Goal: Task Accomplishment & Management: Complete application form

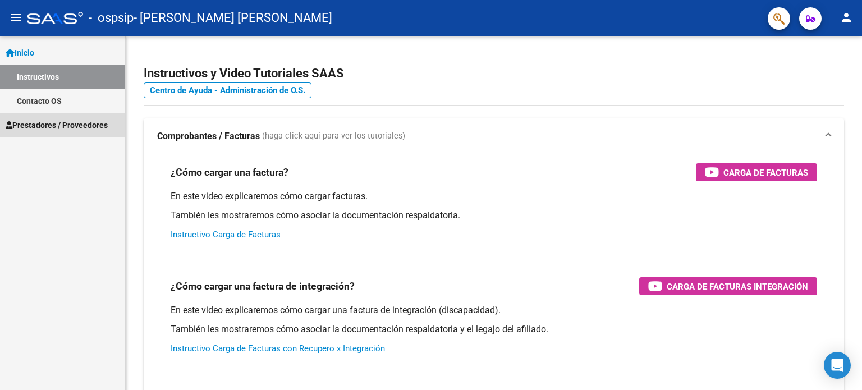
click at [54, 123] on span "Prestadores / Proveedores" at bounding box center [57, 125] width 102 height 12
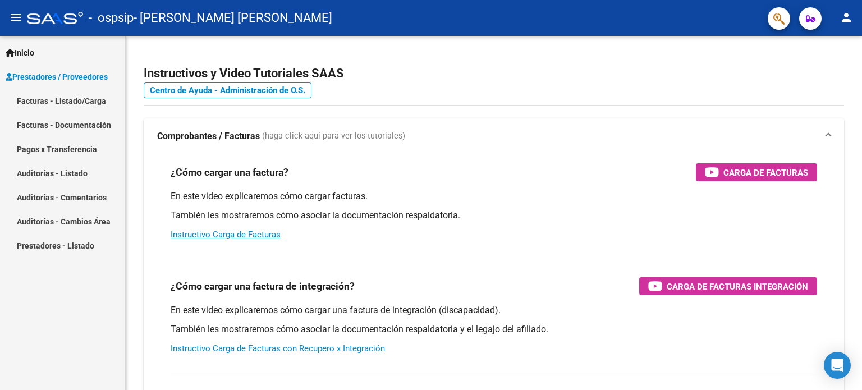
click at [77, 98] on link "Facturas - Listado/Carga" at bounding box center [62, 101] width 125 height 24
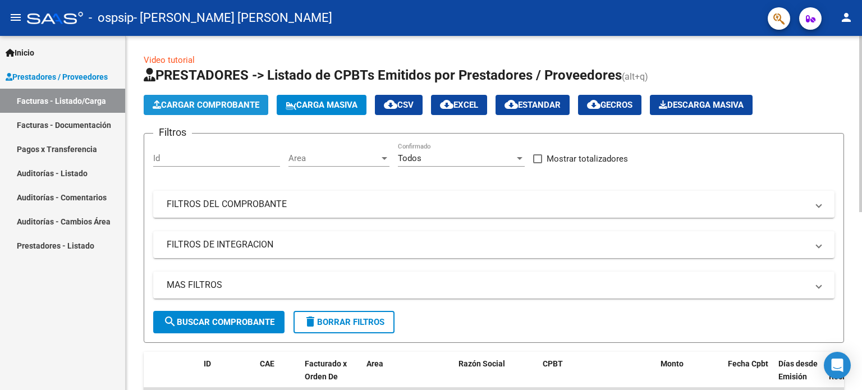
click at [202, 103] on span "Cargar Comprobante" at bounding box center [206, 105] width 107 height 10
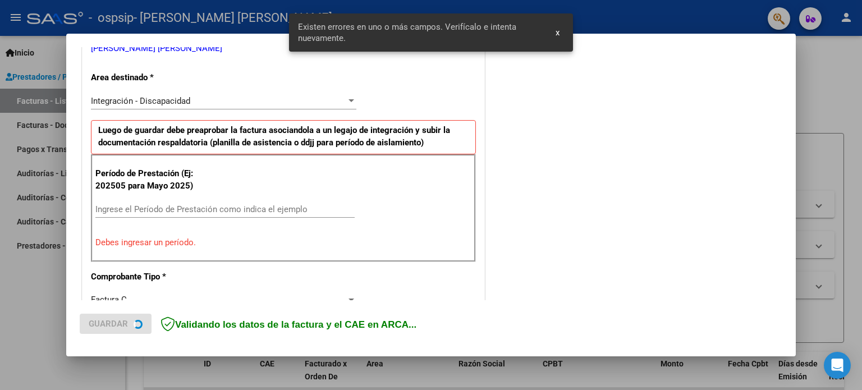
scroll to position [242, 0]
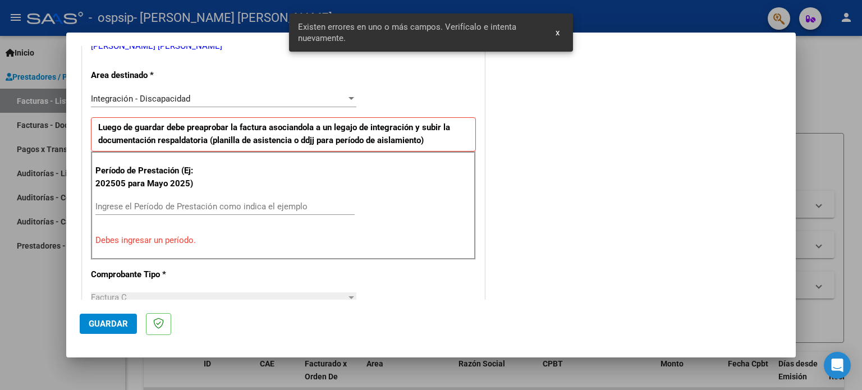
drag, startPoint x: 126, startPoint y: 205, endPoint x: 135, endPoint y: 205, distance: 9.0
click at [126, 205] on input "Ingrese el Período de Prestación como indica el ejemplo" at bounding box center [224, 206] width 259 height 10
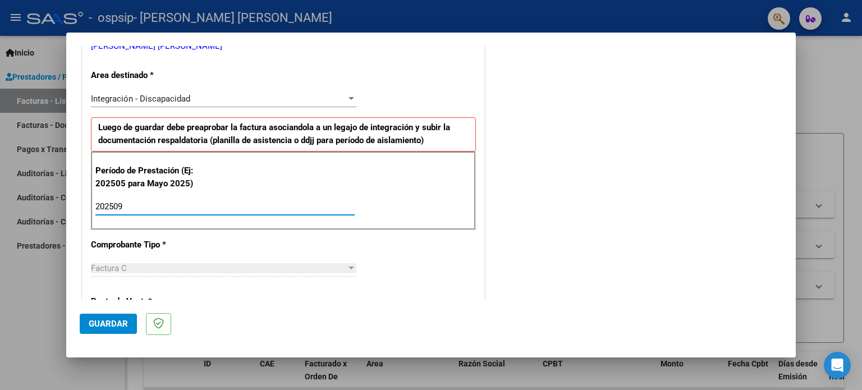
type input "202509"
click at [500, 206] on div "COMENTARIOS Comentarios del Prestador / Gerenciador:" at bounding box center [634, 304] width 295 height 975
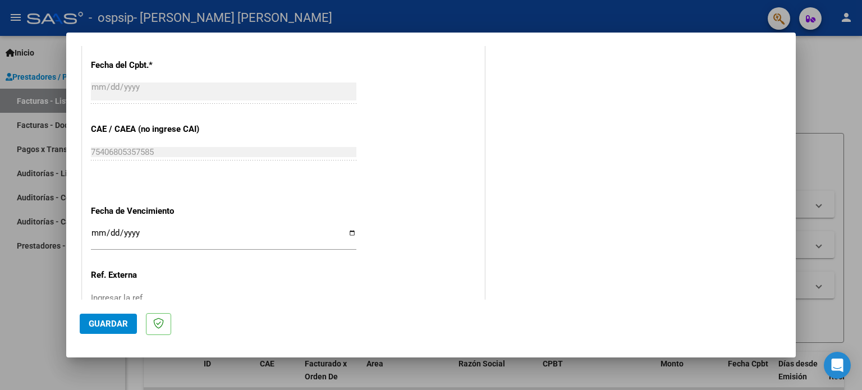
scroll to position [732, 0]
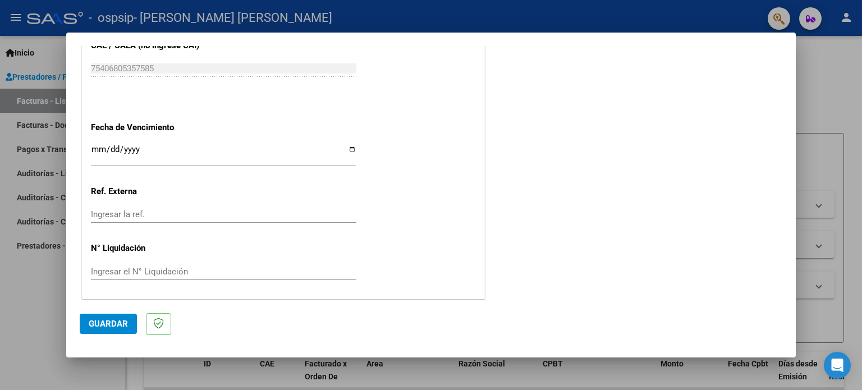
click at [348, 150] on input "Ingresar la fecha" at bounding box center [223, 154] width 265 height 18
type input "[DATE]"
click at [106, 325] on span "Guardar" at bounding box center [108, 324] width 39 height 10
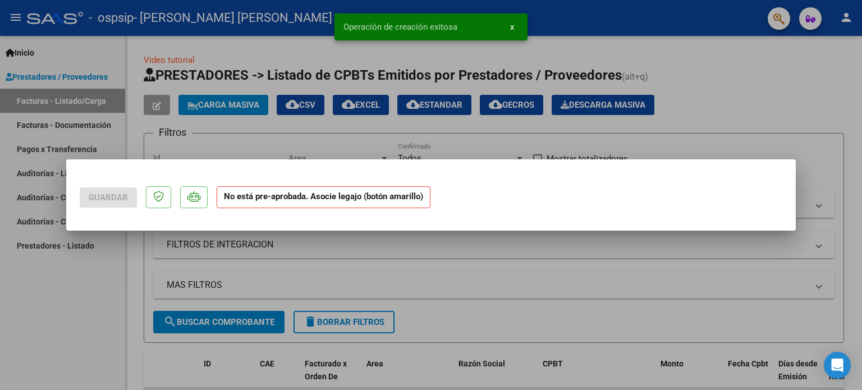
scroll to position [0, 0]
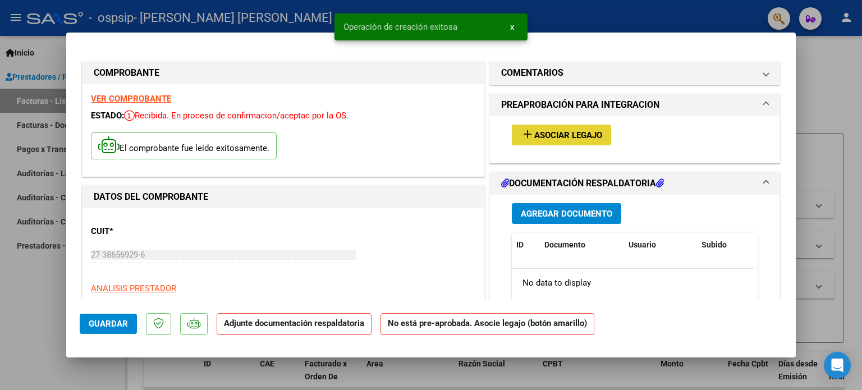
click at [558, 133] on span "Asociar Legajo" at bounding box center [568, 135] width 68 height 10
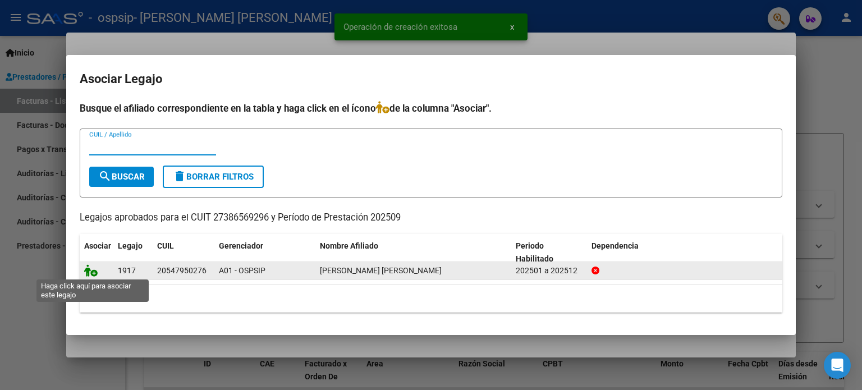
click at [89, 269] on icon at bounding box center [90, 270] width 13 height 12
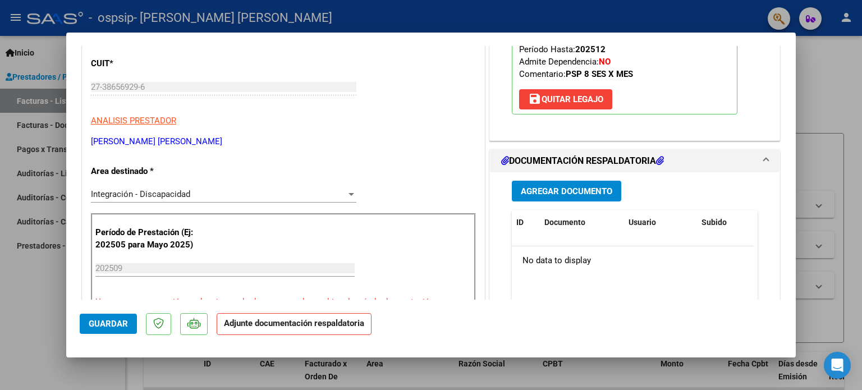
scroll to position [224, 0]
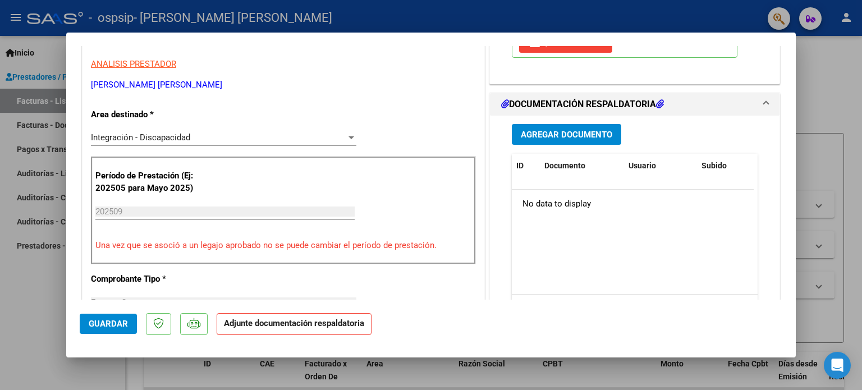
click at [571, 132] on span "Agregar Documento" at bounding box center [566, 135] width 91 height 10
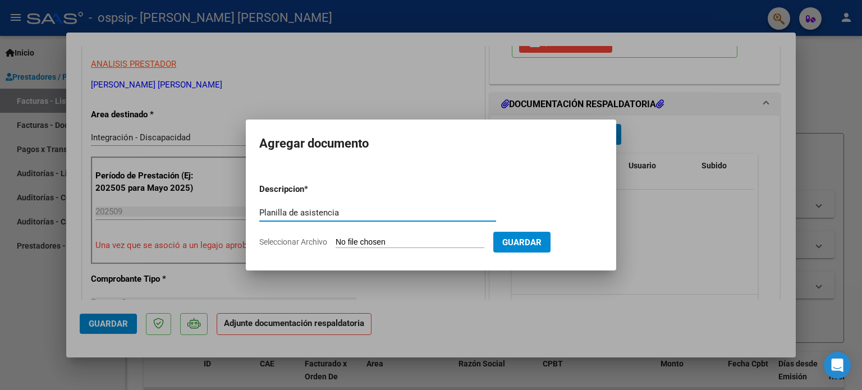
type input "Planilla de asistencia"
type input "C:\fakepath\Planilla de asistencia [DATE] [PERSON_NAME].pdf"
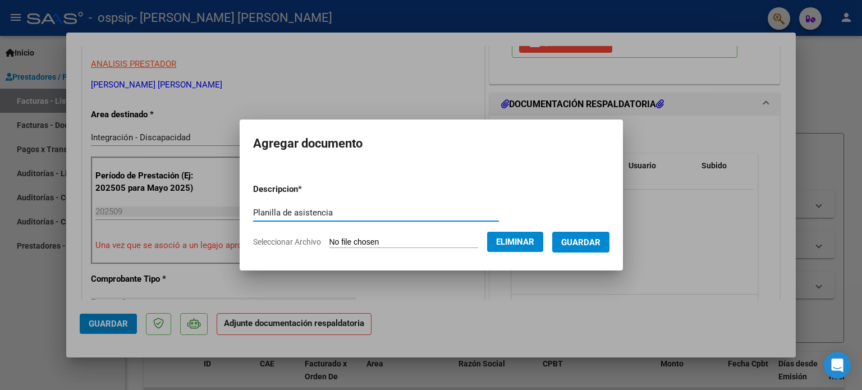
click at [592, 243] on span "Guardar" at bounding box center [580, 242] width 39 height 10
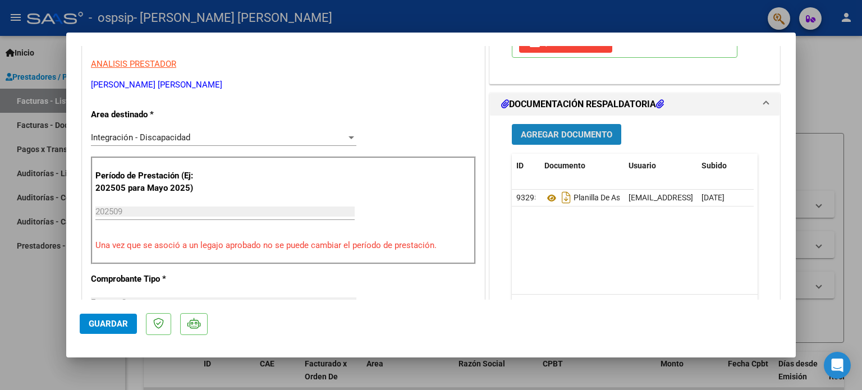
click at [563, 130] on span "Agregar Documento" at bounding box center [566, 135] width 91 height 10
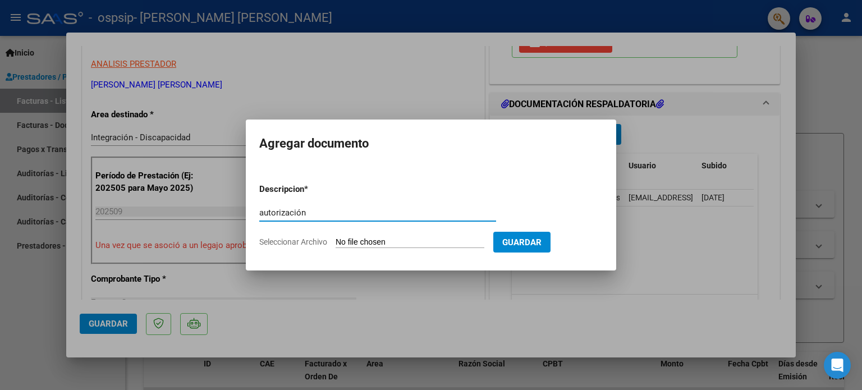
type input "autorización"
click at [360, 241] on input "Seleccionar Archivo" at bounding box center [409, 242] width 149 height 11
type input "C:\fakepath\AUTORIZACION PSP [PERSON_NAME].pdf"
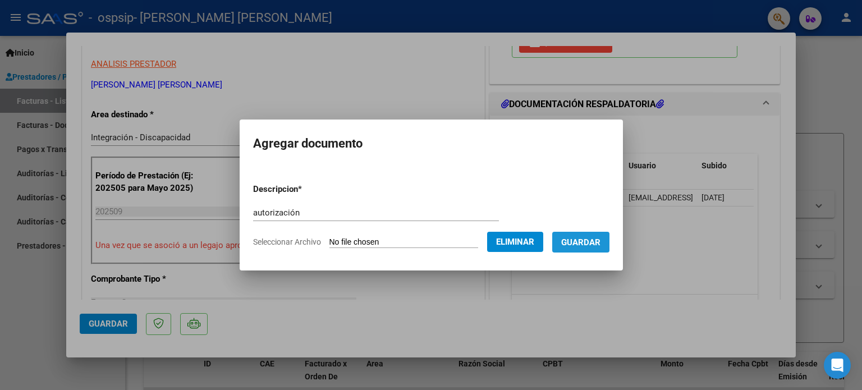
click at [599, 243] on span "Guardar" at bounding box center [580, 242] width 39 height 10
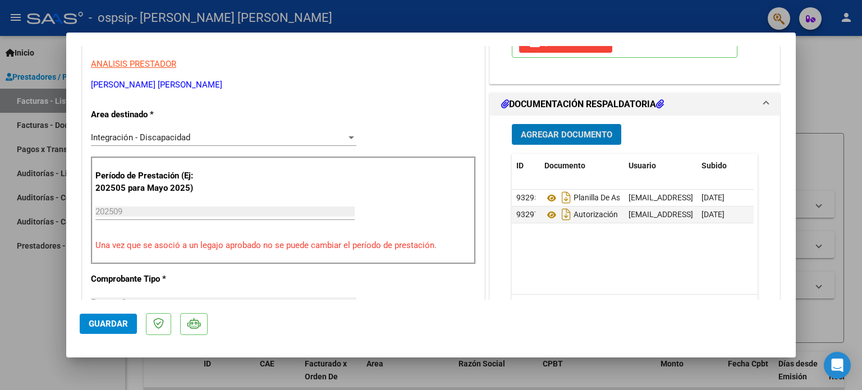
click at [114, 321] on span "Guardar" at bounding box center [108, 324] width 39 height 10
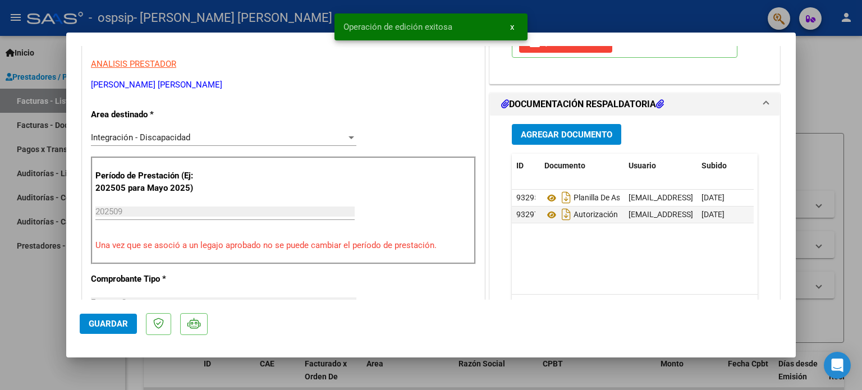
drag, startPoint x: 850, startPoint y: 67, endPoint x: 823, endPoint y: 61, distance: 28.2
click at [850, 67] on div at bounding box center [431, 195] width 862 height 390
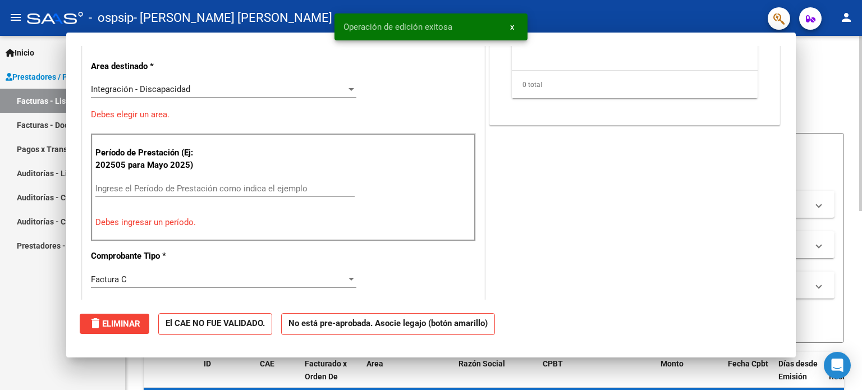
scroll to position [0, 0]
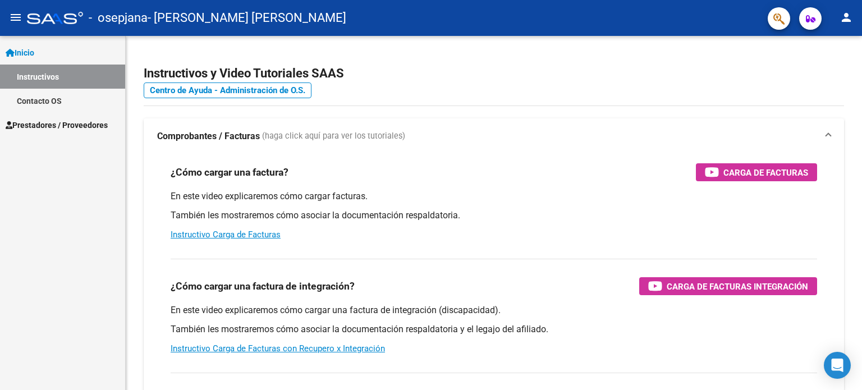
click at [72, 126] on span "Prestadores / Proveedores" at bounding box center [57, 125] width 102 height 12
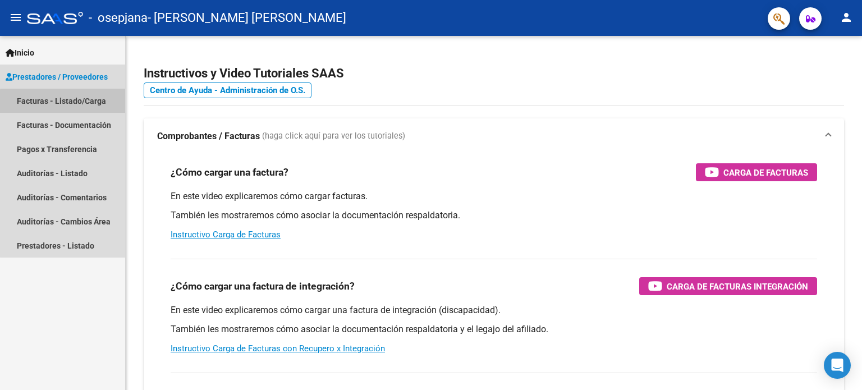
click at [72, 105] on link "Facturas - Listado/Carga" at bounding box center [62, 101] width 125 height 24
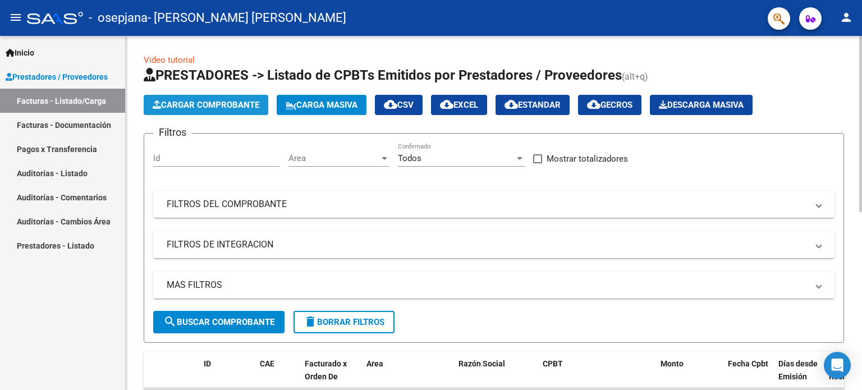
click at [215, 107] on span "Cargar Comprobante" at bounding box center [206, 105] width 107 height 10
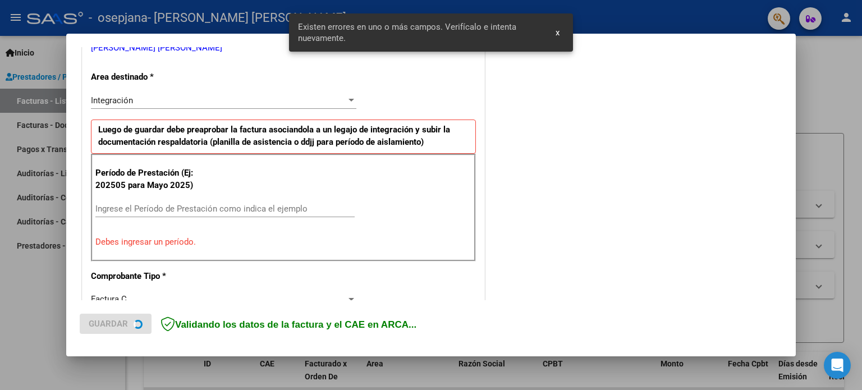
scroll to position [242, 0]
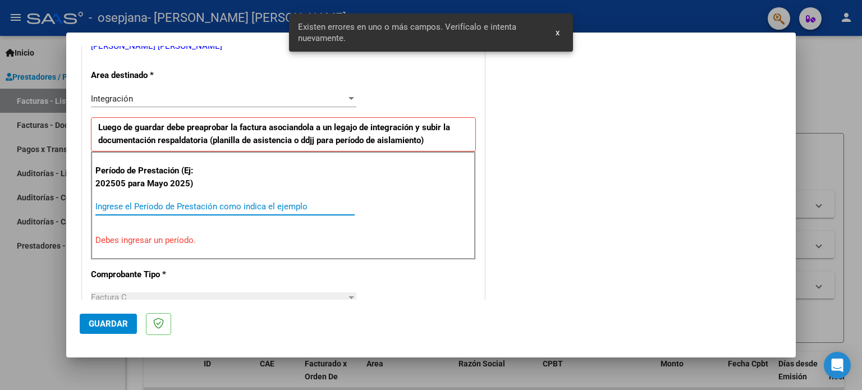
click at [177, 206] on input "Ingrese el Período de Prestación como indica el ejemplo" at bounding box center [224, 206] width 259 height 10
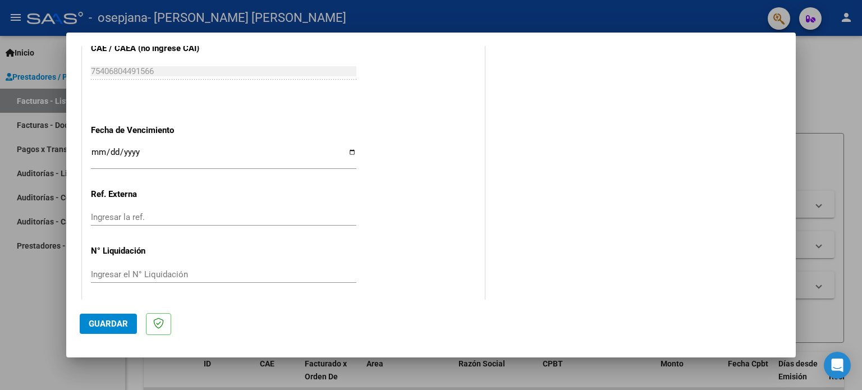
scroll to position [732, 0]
type input "202509"
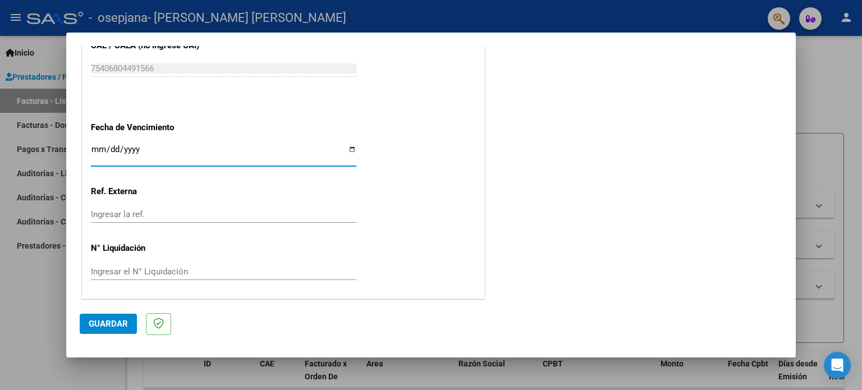
click at [347, 149] on input "Ingresar la fecha" at bounding box center [223, 154] width 265 height 18
type input "[DATE]"
click at [107, 320] on span "Guardar" at bounding box center [108, 324] width 39 height 10
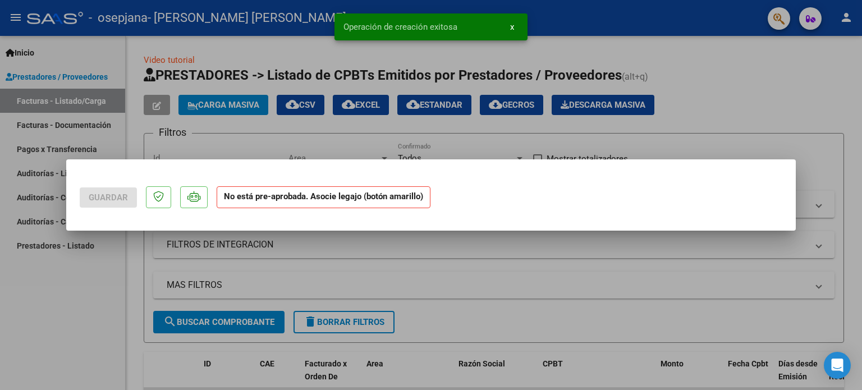
scroll to position [0, 0]
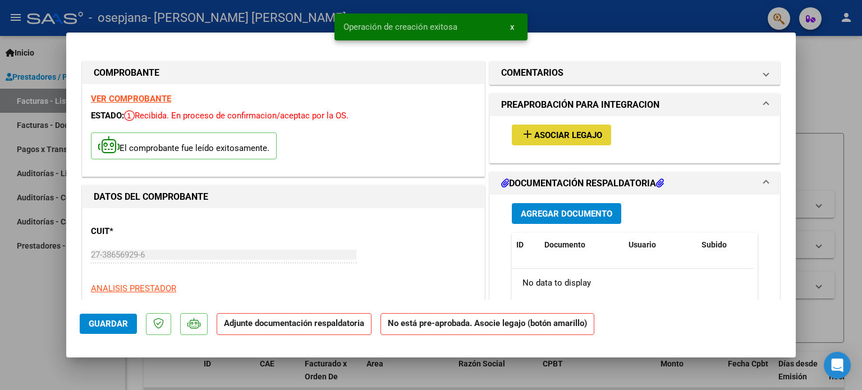
click at [534, 133] on span "Asociar Legajo" at bounding box center [568, 135] width 68 height 10
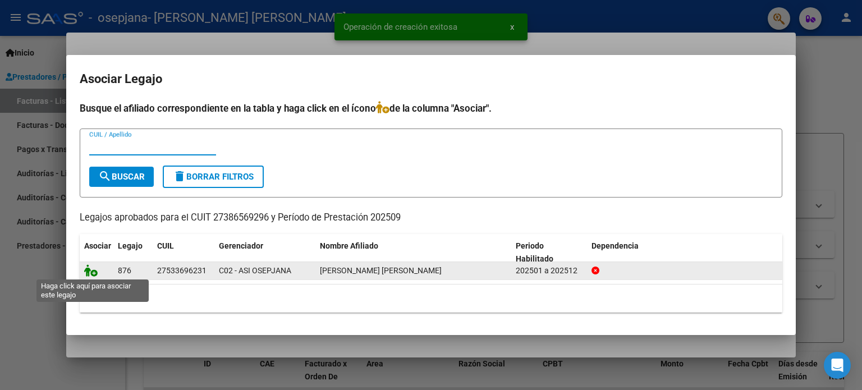
click at [93, 271] on icon at bounding box center [90, 270] width 13 height 12
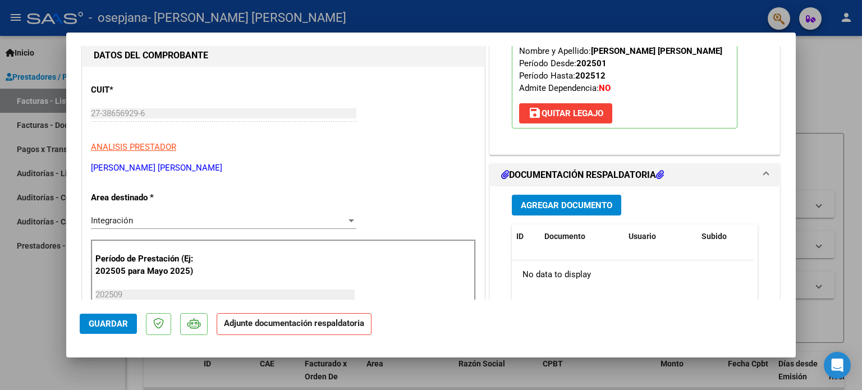
scroll to position [168, 0]
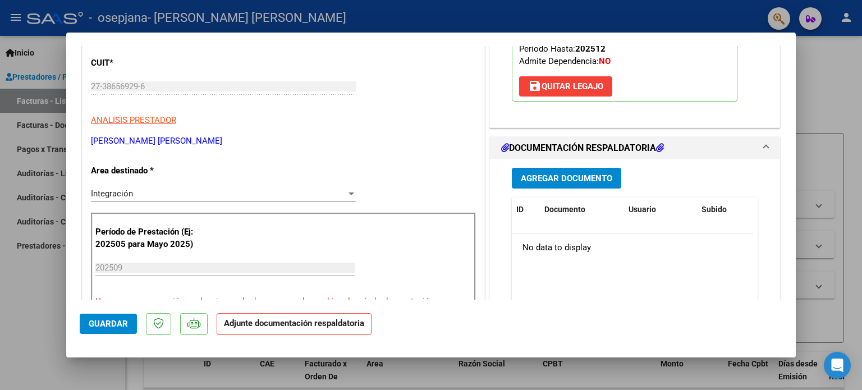
click at [550, 179] on span "Agregar Documento" at bounding box center [566, 178] width 91 height 10
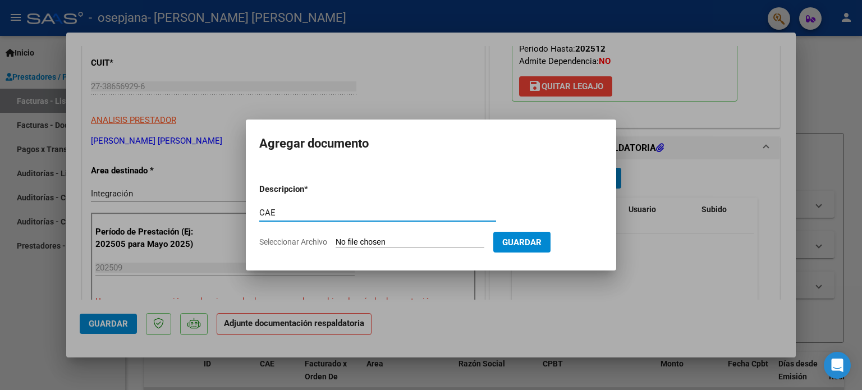
type input "CAE"
click at [394, 237] on app-file-uploader "Seleccionar Archivo" at bounding box center [376, 242] width 234 height 10
click at [350, 240] on input "Seleccionar Archivo" at bounding box center [409, 242] width 149 height 11
type input "C:\fakepath\CAE SEP 2025 Mia Murdocca.pdf"
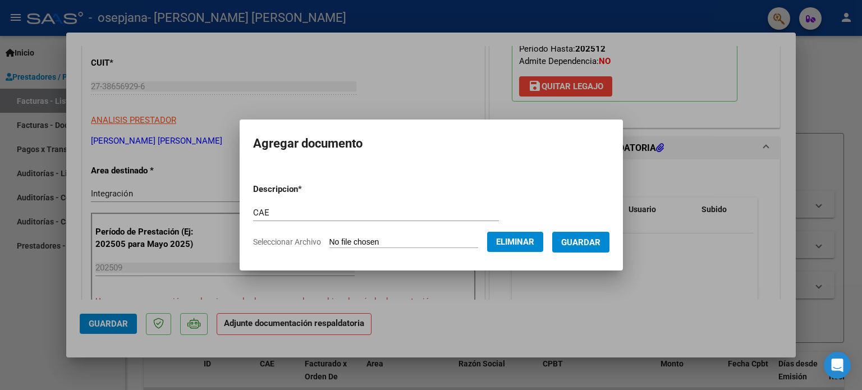
click at [580, 243] on span "Guardar" at bounding box center [580, 242] width 39 height 10
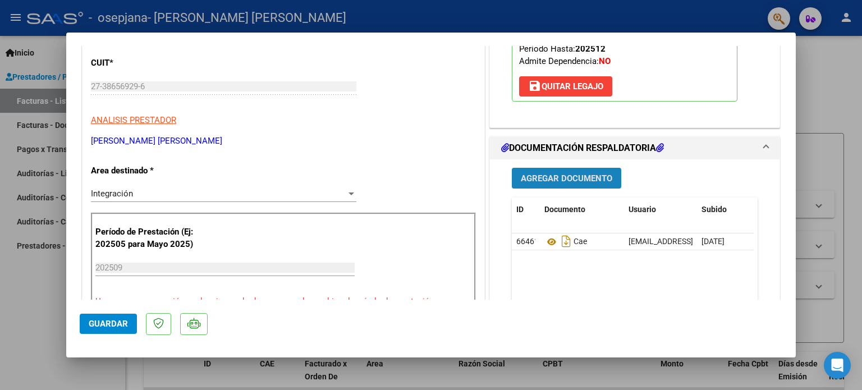
click at [534, 173] on span "Agregar Documento" at bounding box center [566, 178] width 91 height 10
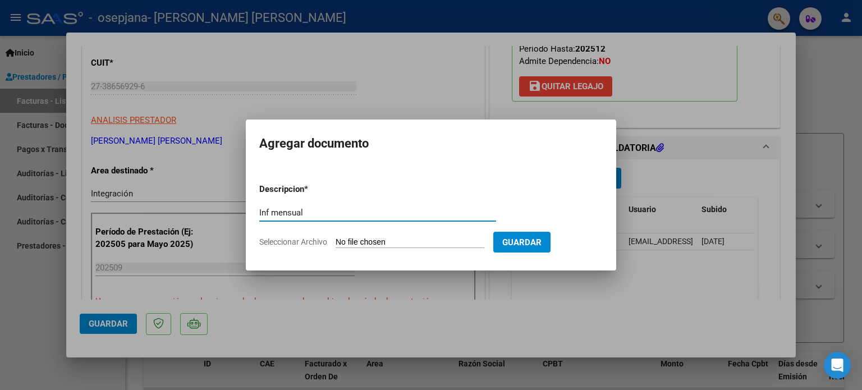
type input "Inf mensual"
type input "C:\fakepath\Informe mensual SEP Mia Murdocca.pdf"
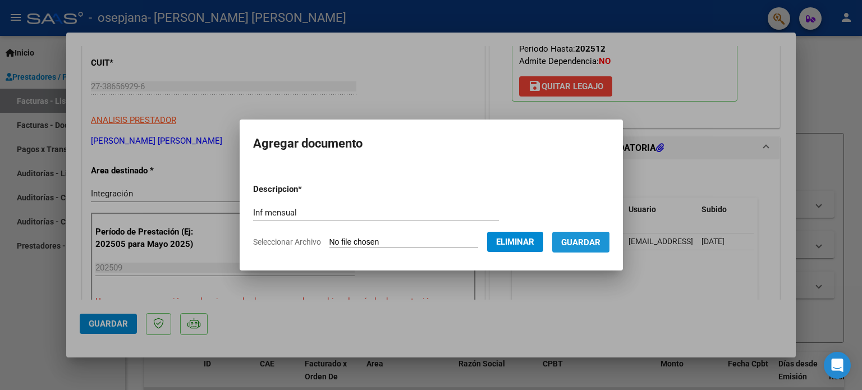
click at [575, 245] on span "Guardar" at bounding box center [580, 242] width 39 height 10
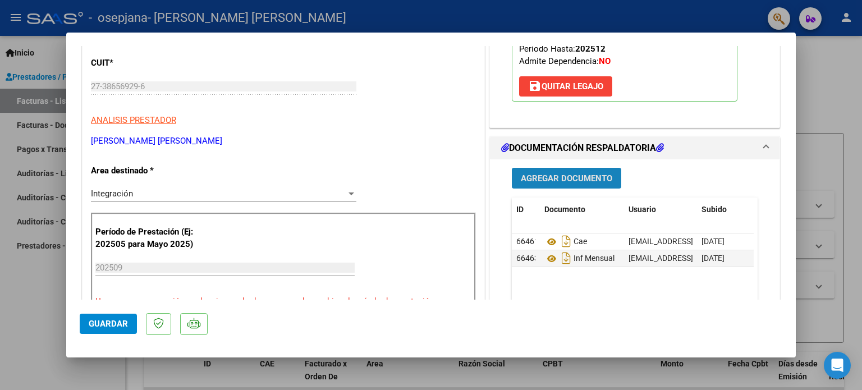
click at [552, 171] on button "Agregar Documento" at bounding box center [566, 178] width 109 height 21
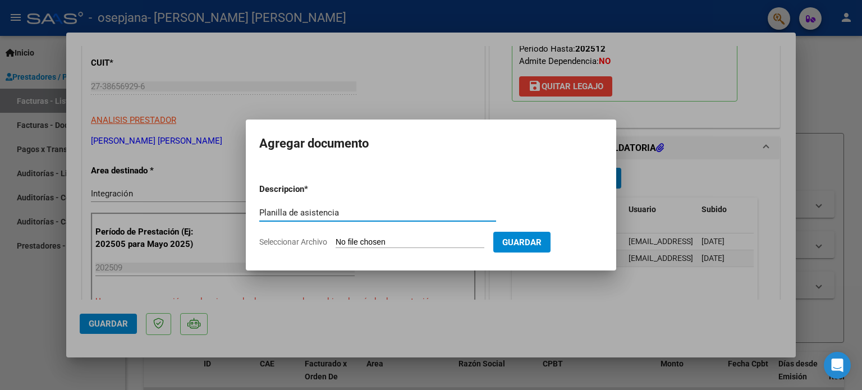
type input "Planilla de asistencia"
click at [381, 242] on input "Seleccionar Archivo" at bounding box center [409, 242] width 149 height 11
type input "C:\fakepath\Planilla de asistencia SEP 2025 Mia Murdocca.pdf"
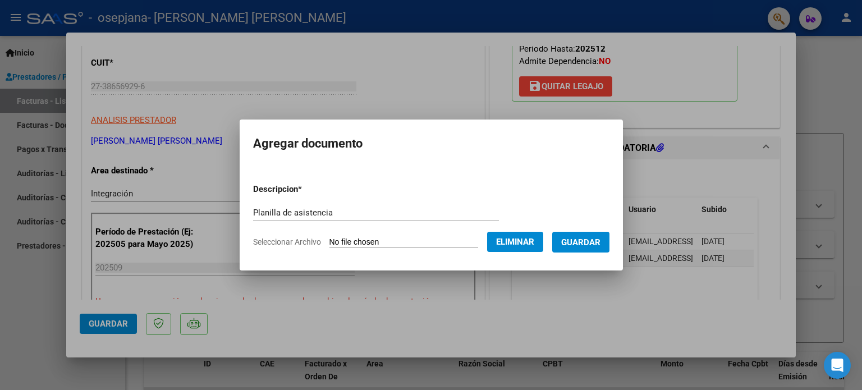
click at [590, 243] on span "Guardar" at bounding box center [580, 242] width 39 height 10
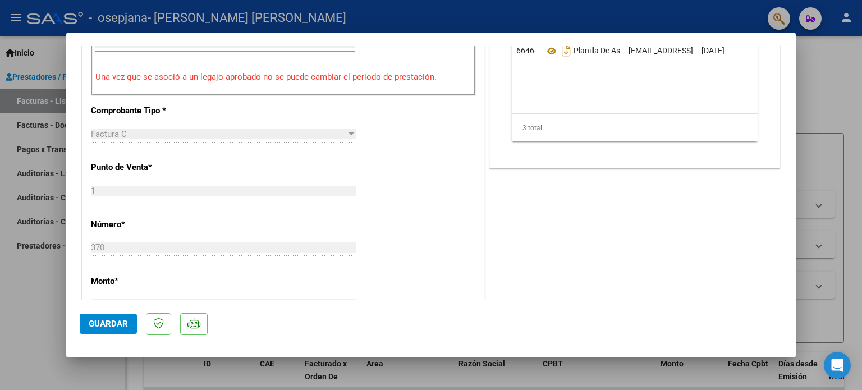
scroll to position [280, 0]
